Goal: Check status: Check status

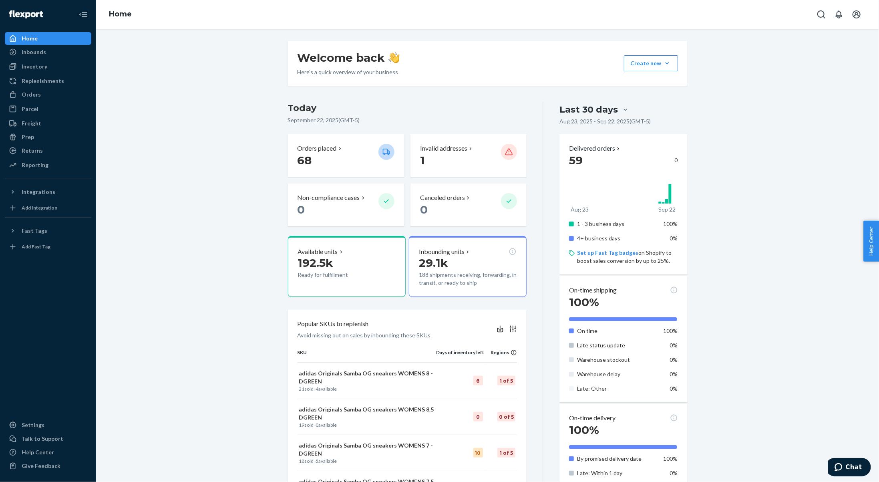
click at [235, 240] on div "Welcome back Here’s a quick overview of your business Create new Create new inb…" at bounding box center [487, 380] width 771 height 678
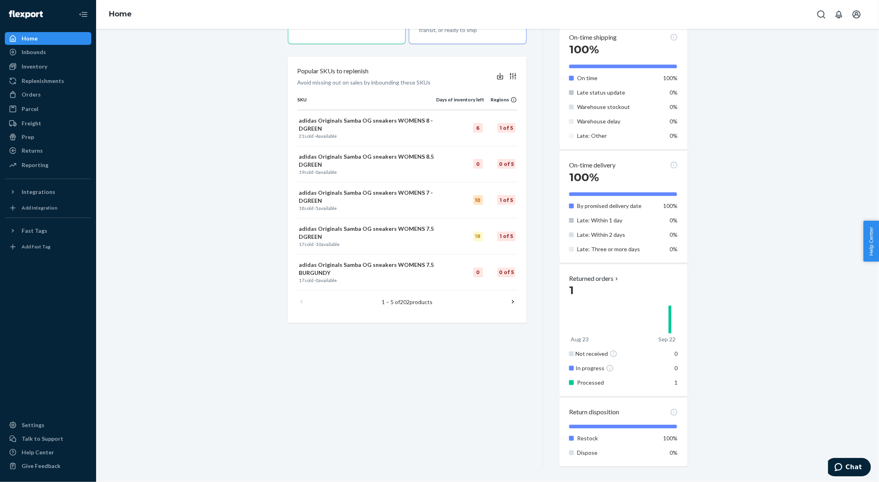
scroll to position [253, 0]
click at [609, 279] on p "Returned orders" at bounding box center [594, 277] width 51 height 9
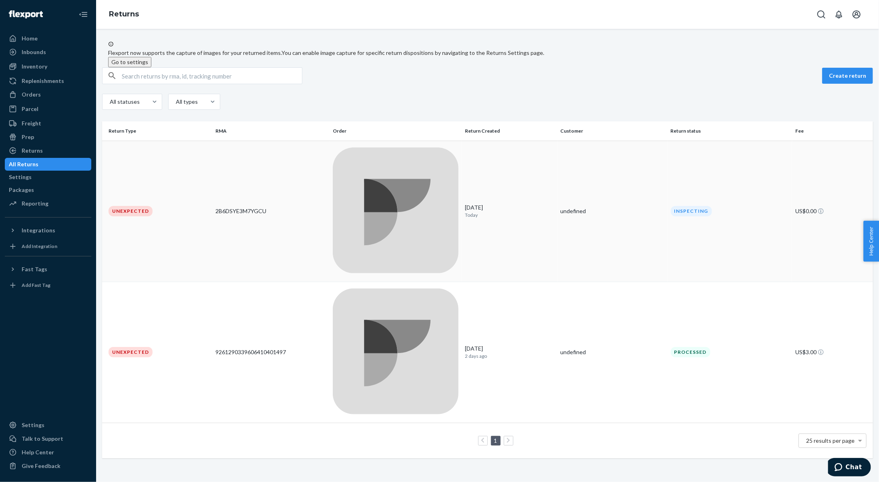
click at [438, 168] on div at bounding box center [396, 211] width 126 height 128
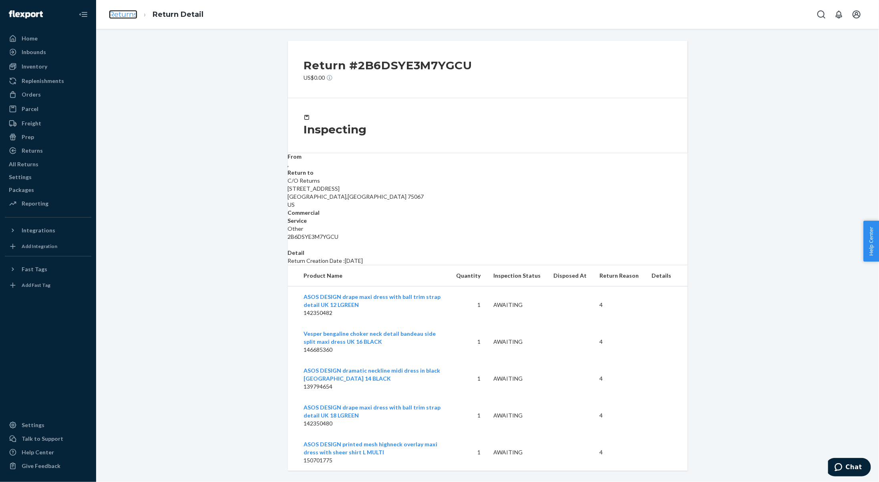
click at [131, 16] on link "Returns" at bounding box center [123, 14] width 28 height 9
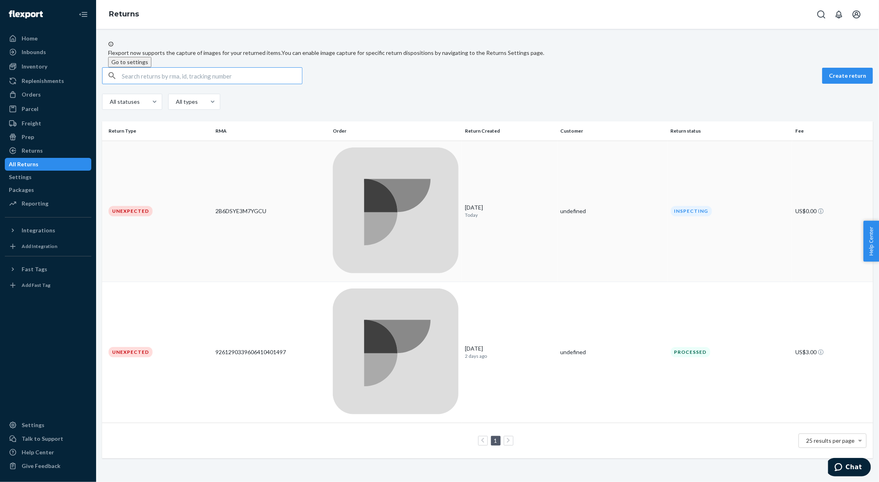
click at [302, 207] on div "2B6DSYE3M7YGCU" at bounding box center [270, 211] width 111 height 8
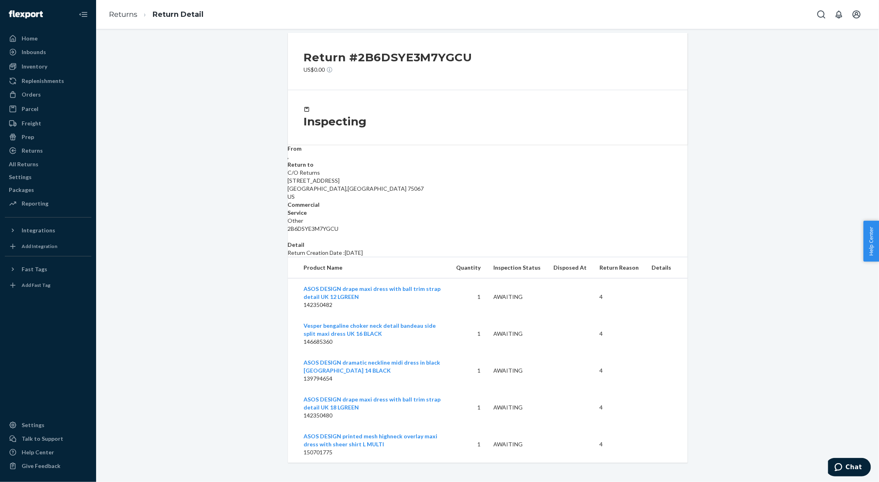
scroll to position [27, 0]
drag, startPoint x: 475, startPoint y: 40, endPoint x: 356, endPoint y: 37, distance: 118.6
click at [356, 37] on div "Return #2B6DSYE3M7YGCU US$0.00" at bounding box center [488, 60] width 400 height 57
copy h2 "2B6DSYE3M7YGCU"
click at [135, 13] on link "Returns" at bounding box center [123, 14] width 28 height 9
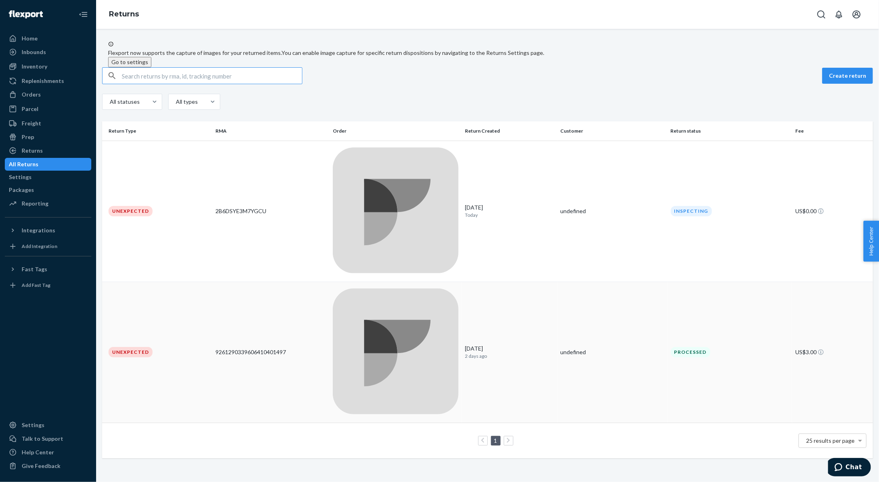
click at [441, 288] on div at bounding box center [396, 352] width 126 height 128
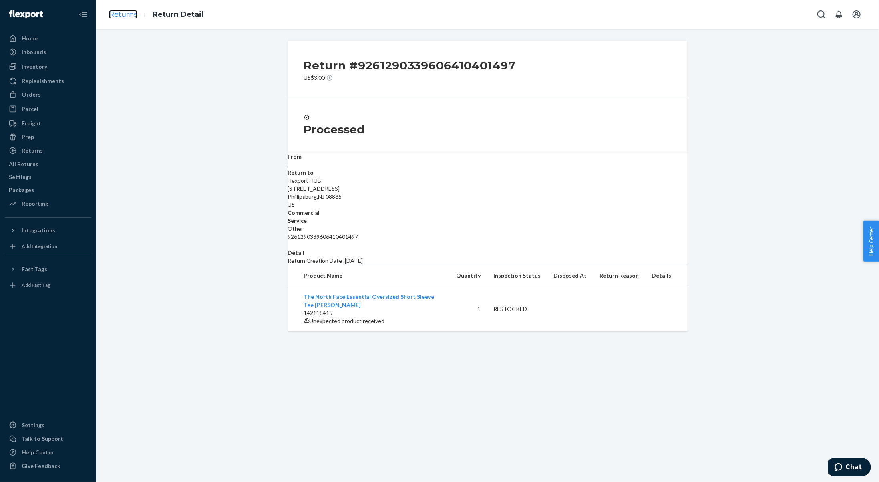
click at [128, 17] on link "Returns" at bounding box center [123, 14] width 28 height 9
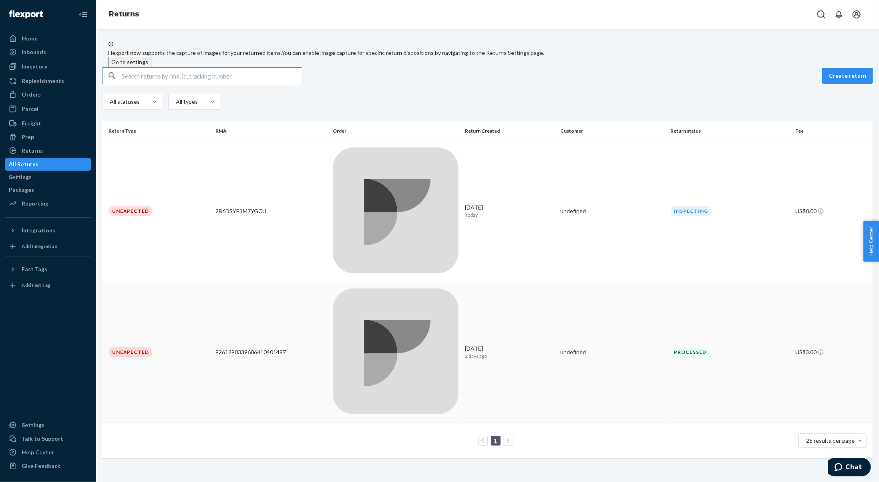
click at [406, 288] on div at bounding box center [396, 352] width 126 height 128
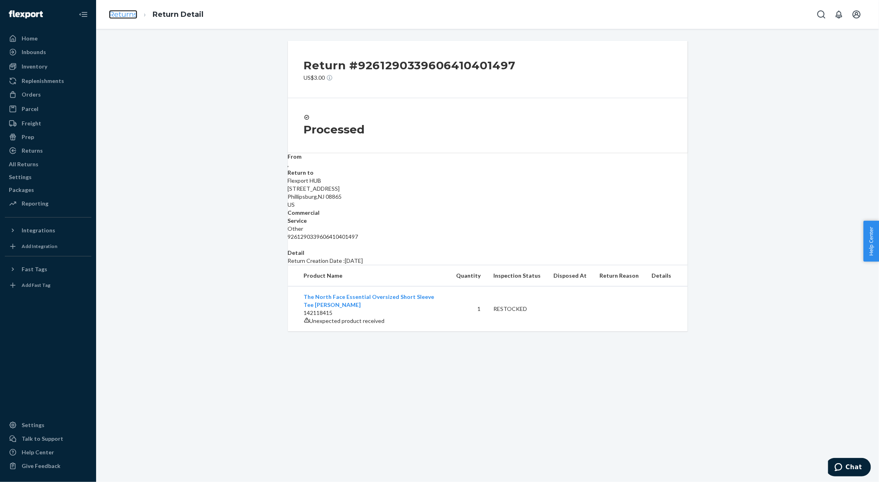
click at [127, 12] on link "Returns" at bounding box center [123, 14] width 28 height 9
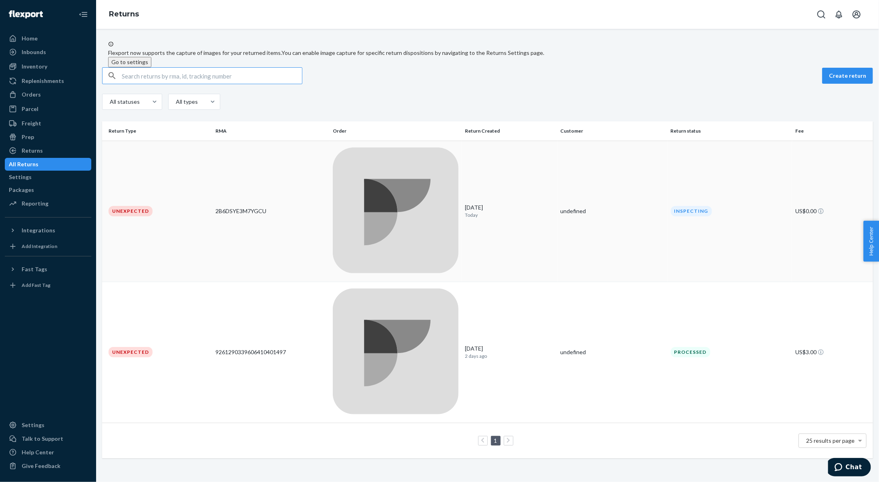
click at [378, 169] on div at bounding box center [396, 211] width 126 height 128
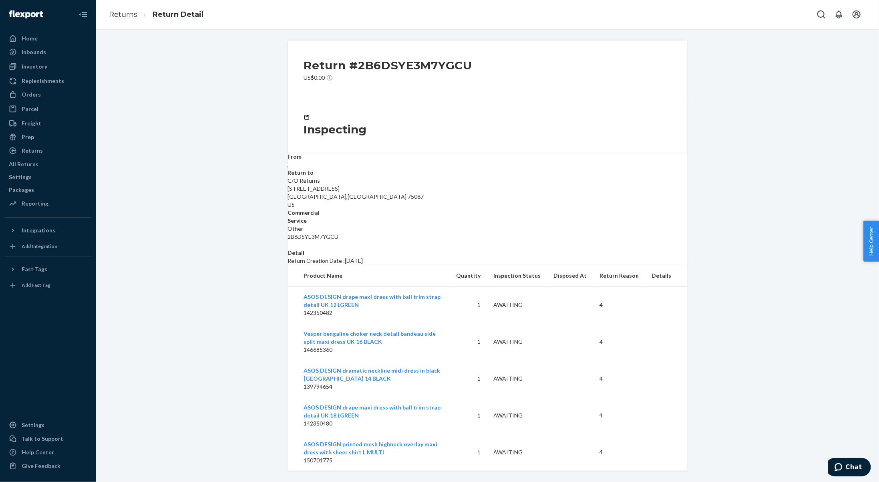
click at [244, 183] on div "Return #2B6DSYE3M7YGCU US$0.00 Inspecting From , Return to C/O Returns [STREET_…" at bounding box center [487, 256] width 771 height 430
click at [135, 17] on link "Returns" at bounding box center [123, 14] width 28 height 9
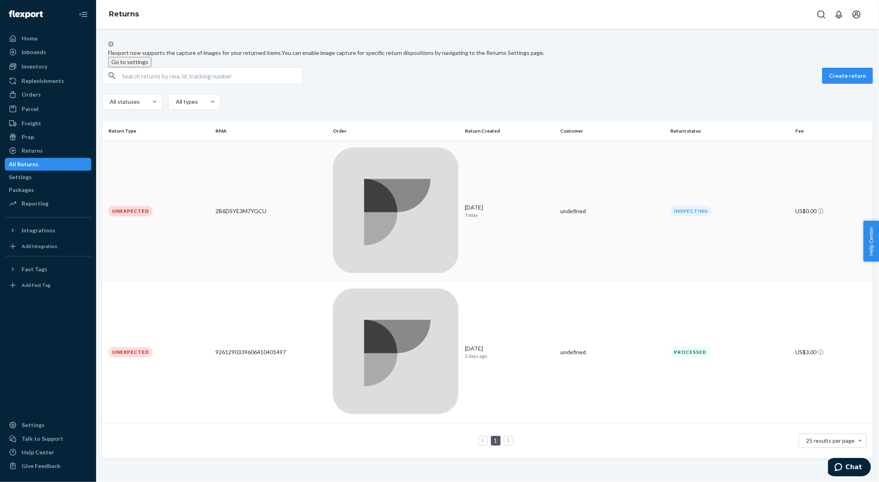
click at [675, 206] on div "Inspecting" at bounding box center [691, 211] width 41 height 10
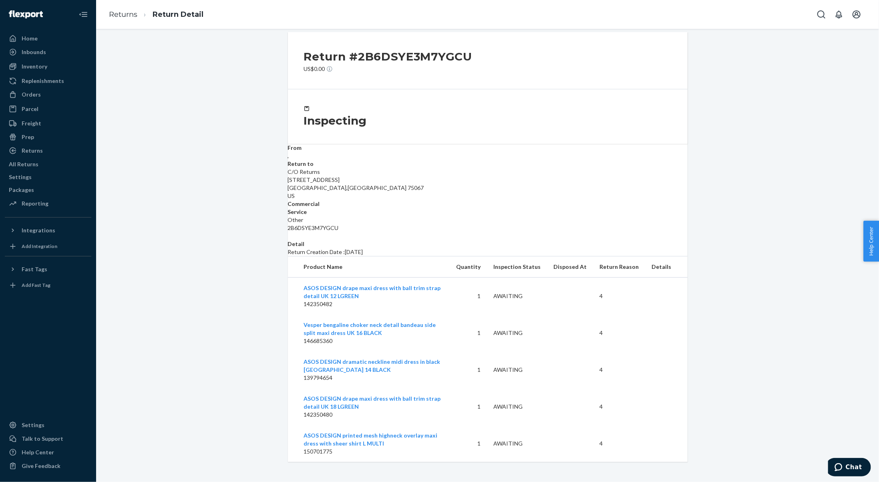
scroll to position [27, 0]
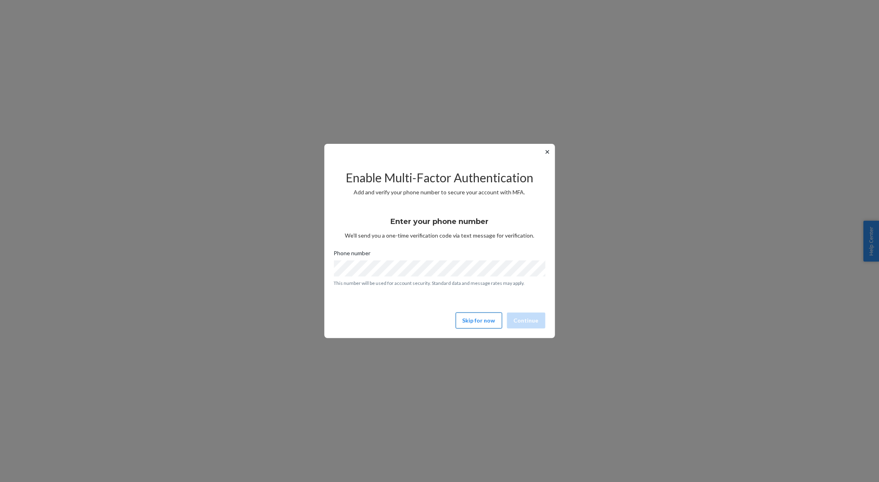
click at [489, 319] on button "Skip for now" at bounding box center [479, 320] width 46 height 16
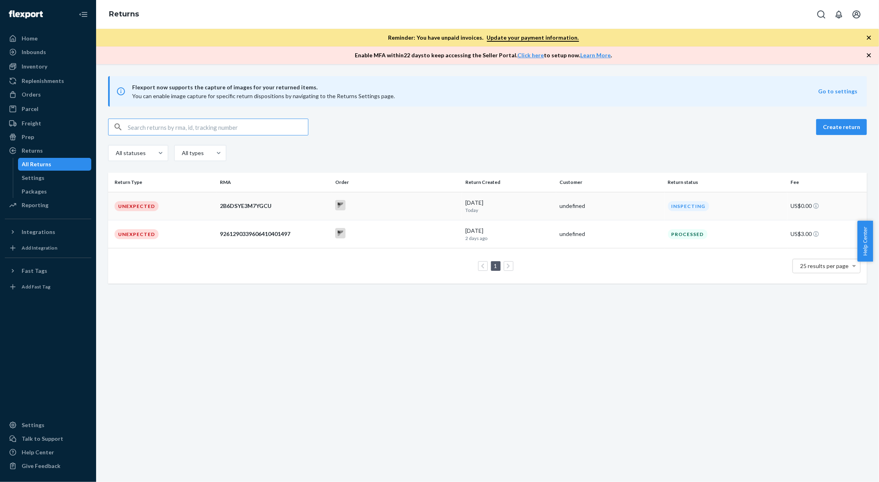
click at [384, 217] on td at bounding box center [397, 206] width 130 height 28
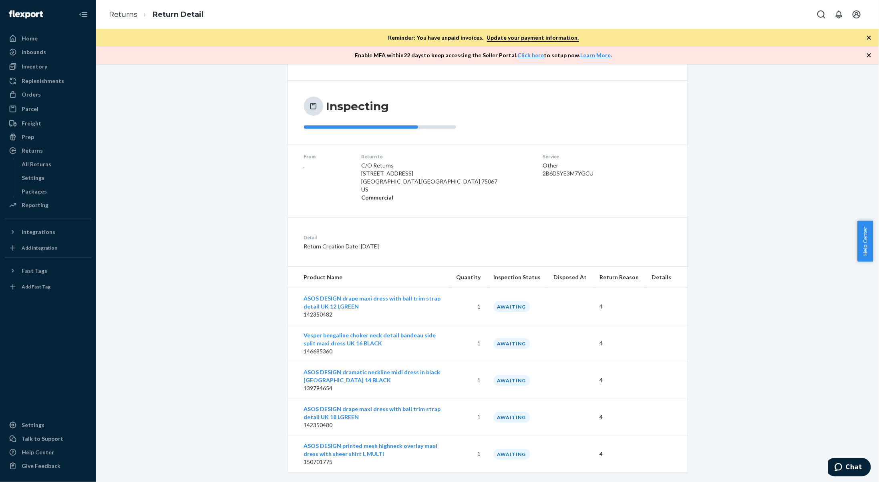
scroll to position [62, 0]
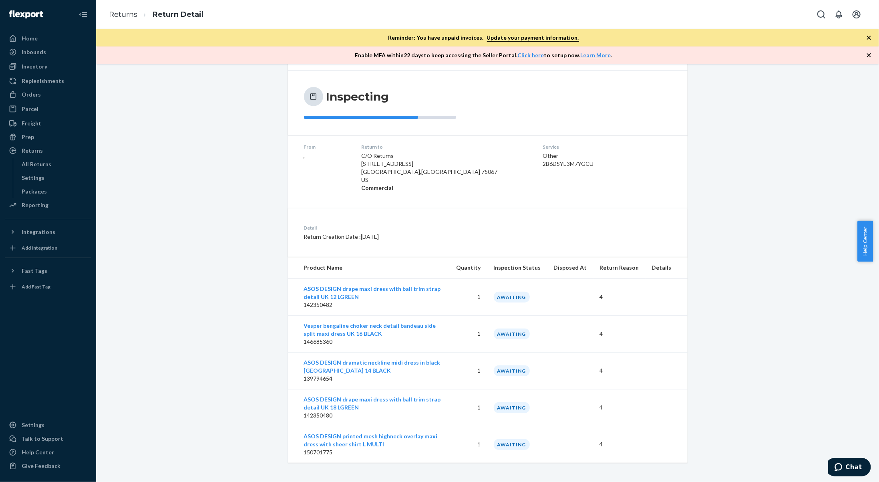
click at [868, 36] on icon "button" at bounding box center [869, 38] width 8 height 8
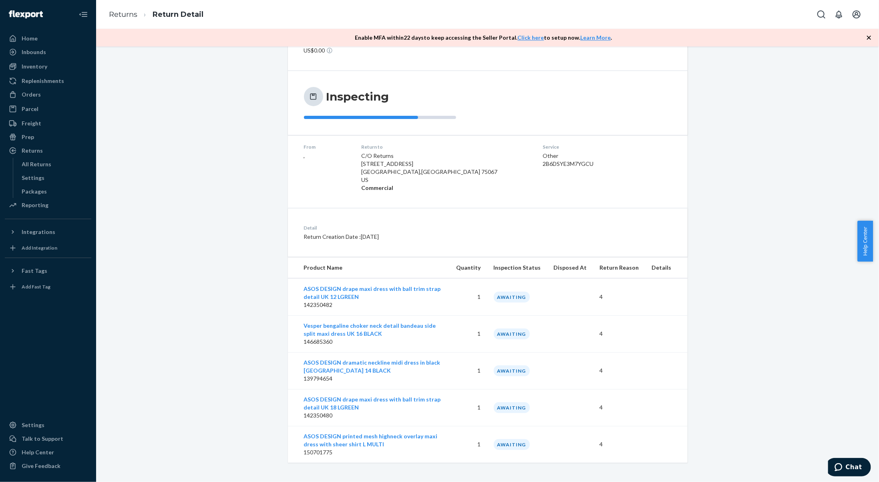
click at [868, 36] on icon "button" at bounding box center [869, 38] width 4 height 4
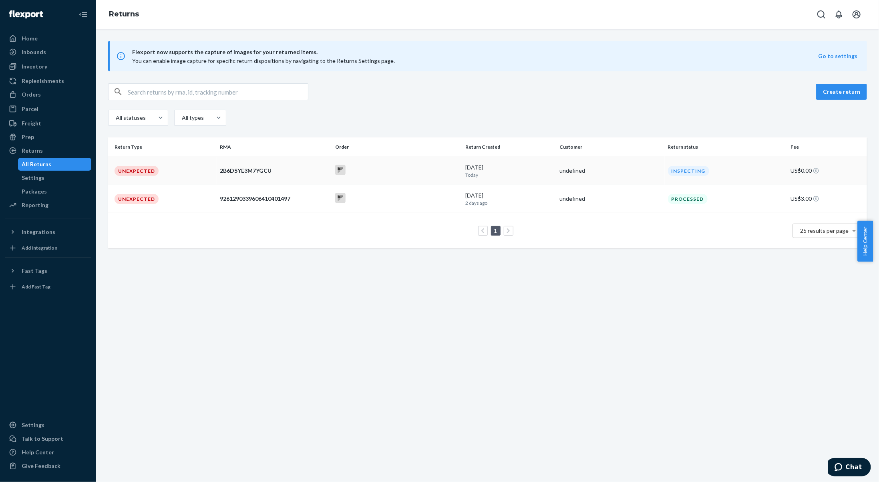
click at [374, 167] on div at bounding box center [397, 171] width 124 height 12
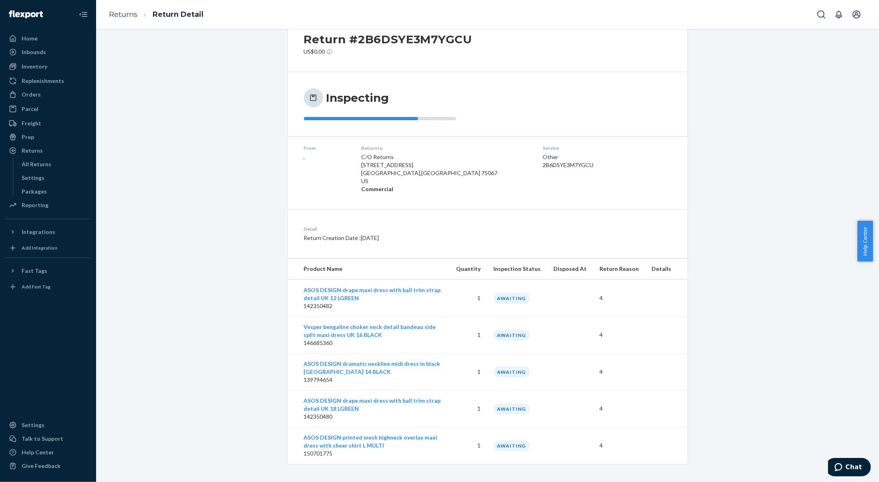
scroll to position [27, 0]
click at [128, 15] on link "Returns" at bounding box center [123, 14] width 28 height 9
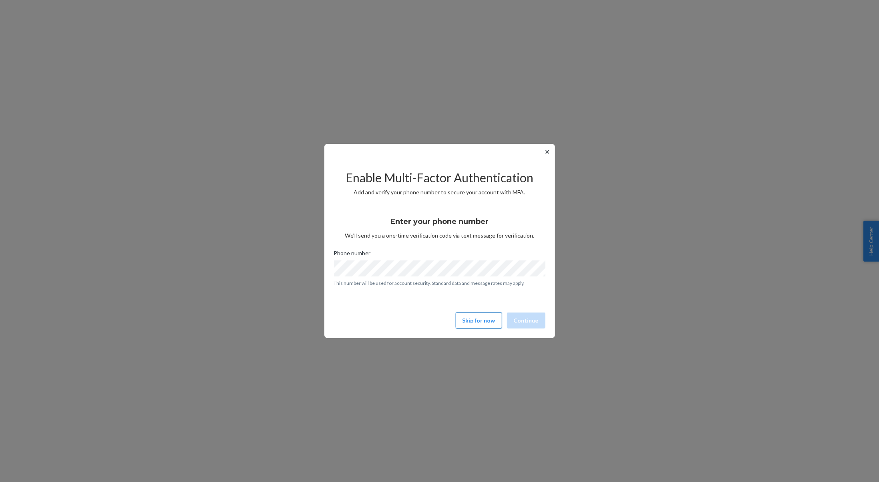
click at [480, 318] on button "Skip for now" at bounding box center [479, 320] width 46 height 16
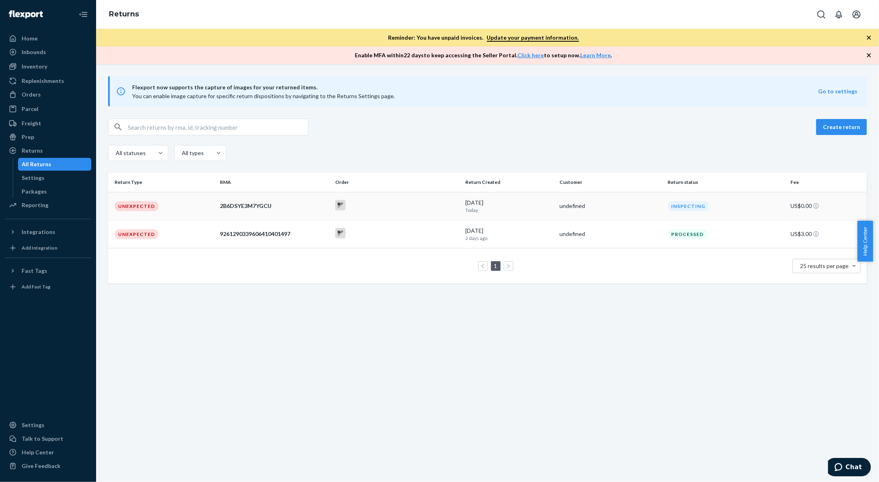
click at [432, 215] on td at bounding box center [397, 206] width 130 height 28
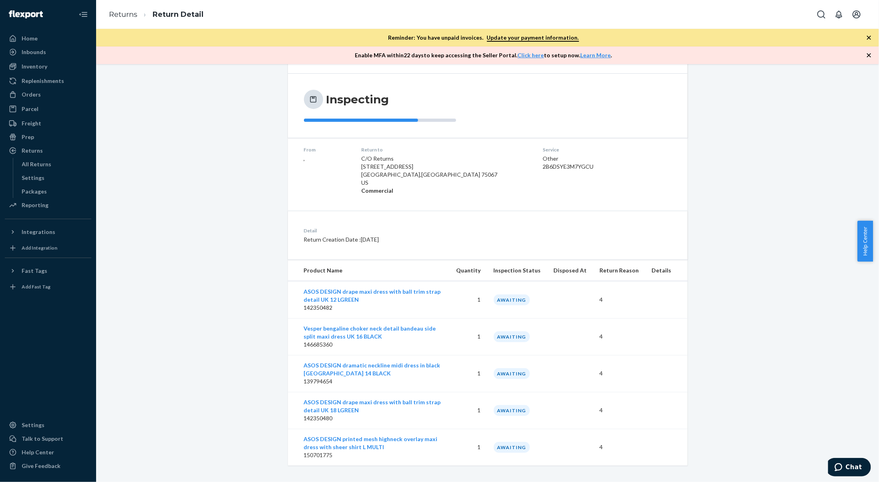
scroll to position [62, 0]
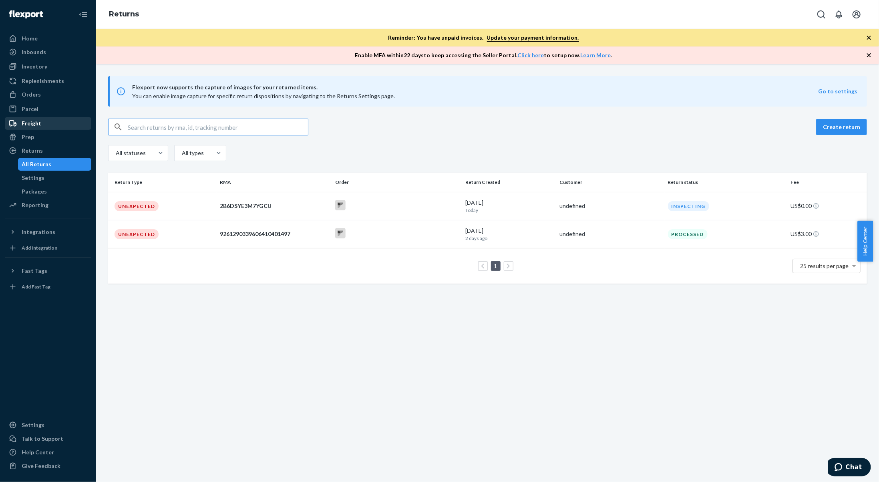
click at [72, 127] on div "Freight" at bounding box center [48, 123] width 85 height 11
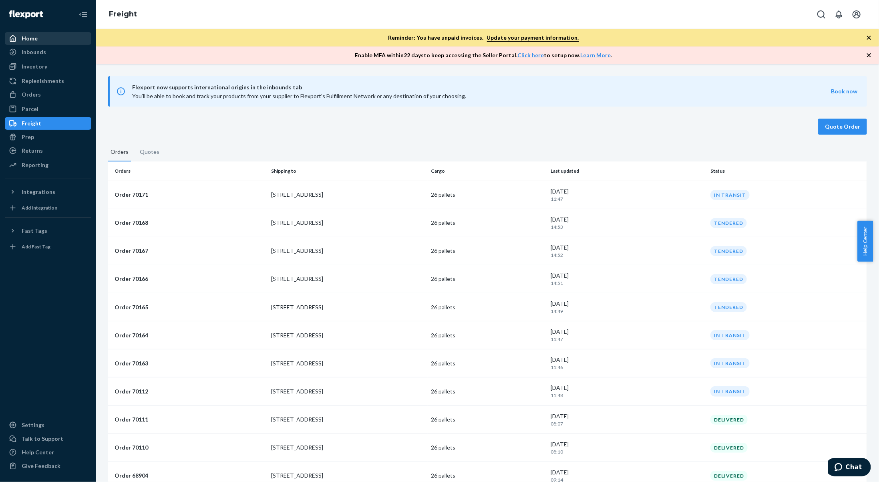
click at [51, 41] on div "Home" at bounding box center [48, 38] width 85 height 11
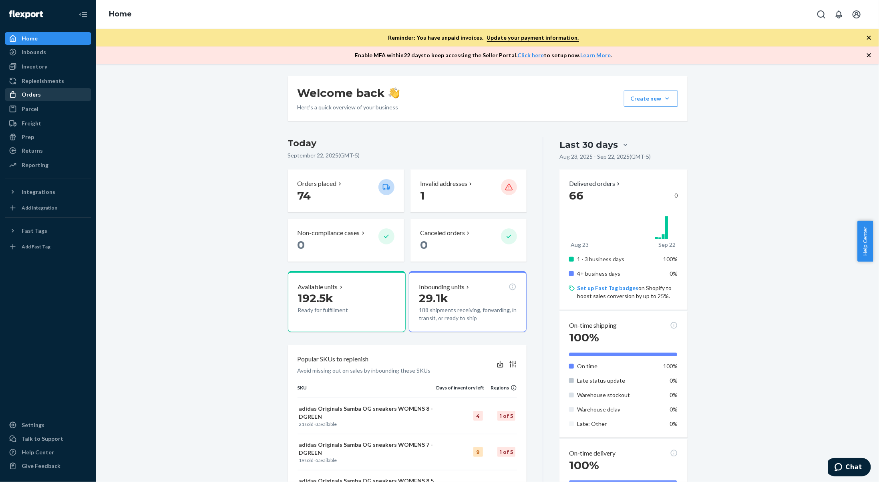
click at [53, 101] on link "Orders" at bounding box center [48, 94] width 86 height 13
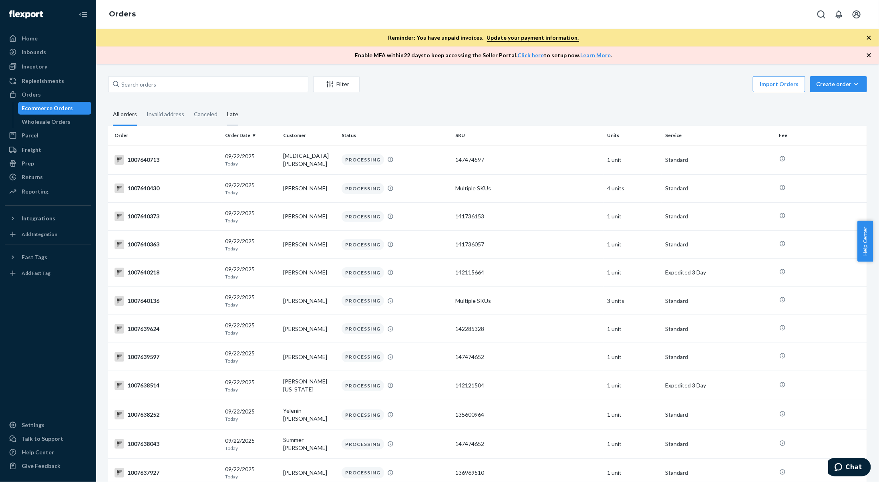
click at [236, 116] on div "Late" at bounding box center [232, 115] width 11 height 22
click at [222, 104] on input "Late" at bounding box center [222, 104] width 0 height 0
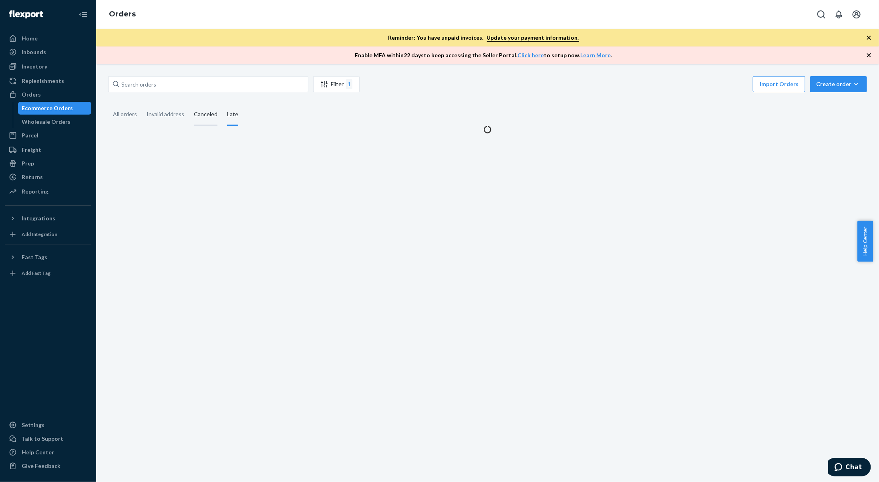
click at [208, 114] on div "Canceled" at bounding box center [206, 115] width 24 height 22
click at [189, 104] on input "Canceled" at bounding box center [189, 104] width 0 height 0
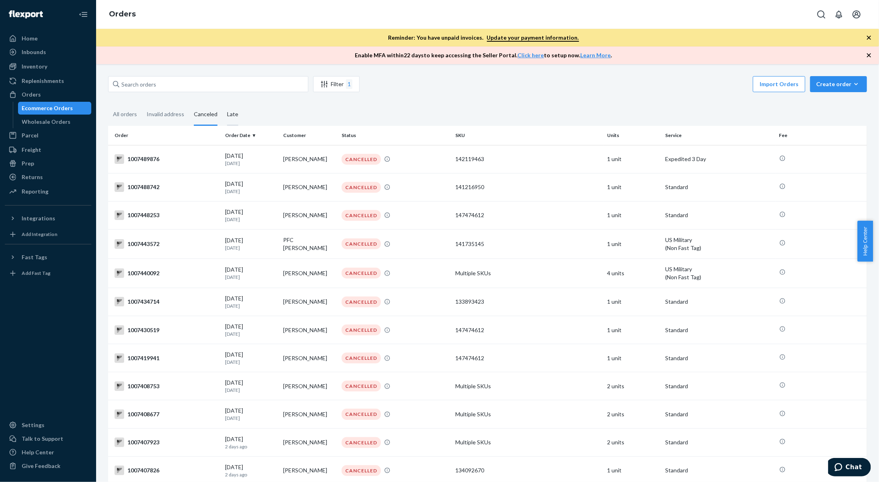
click at [234, 116] on div "Late" at bounding box center [232, 115] width 11 height 22
click at [222, 104] on input "Late" at bounding box center [222, 104] width 0 height 0
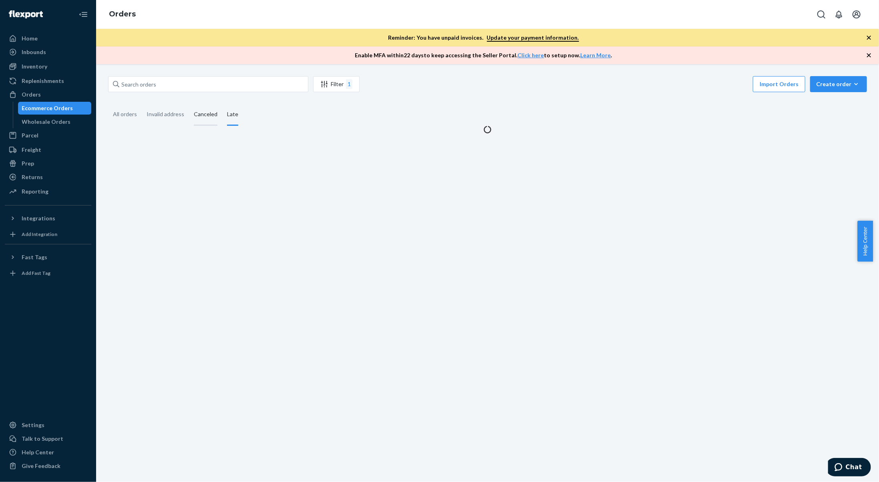
click at [208, 114] on div "Canceled" at bounding box center [206, 115] width 24 height 22
click at [189, 104] on input "Canceled" at bounding box center [189, 104] width 0 height 0
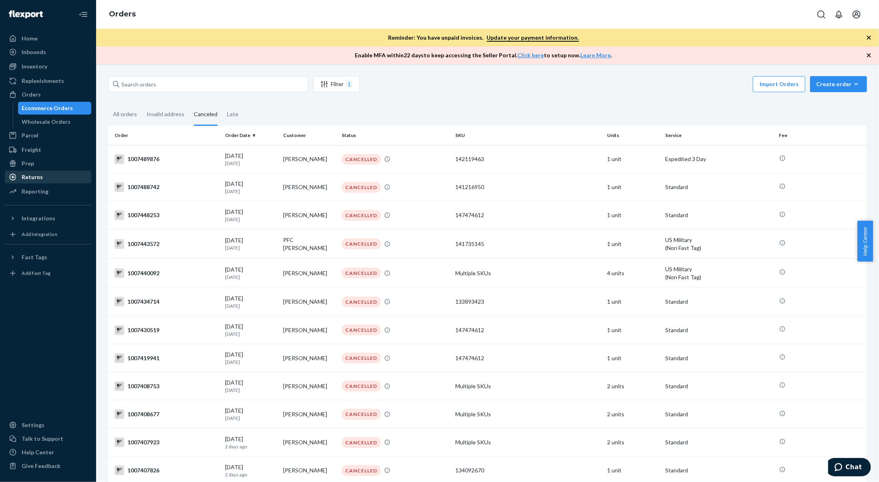
click at [50, 174] on div "Returns" at bounding box center [48, 176] width 85 height 11
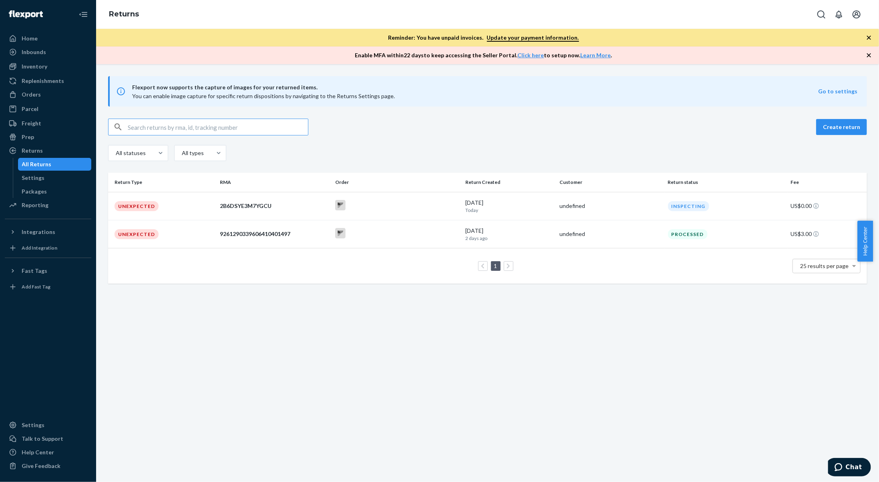
click at [402, 214] on td at bounding box center [397, 206] width 130 height 28
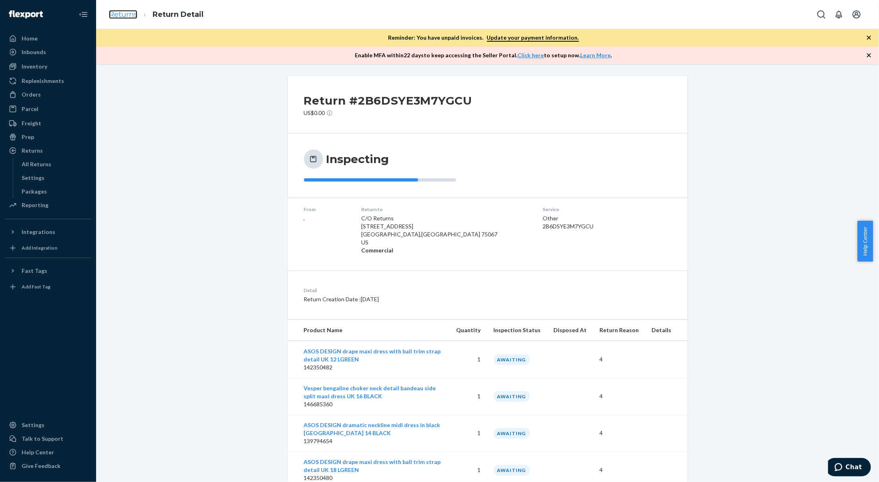
click at [128, 15] on link "Returns" at bounding box center [123, 14] width 28 height 9
